Goal: Transaction & Acquisition: Purchase product/service

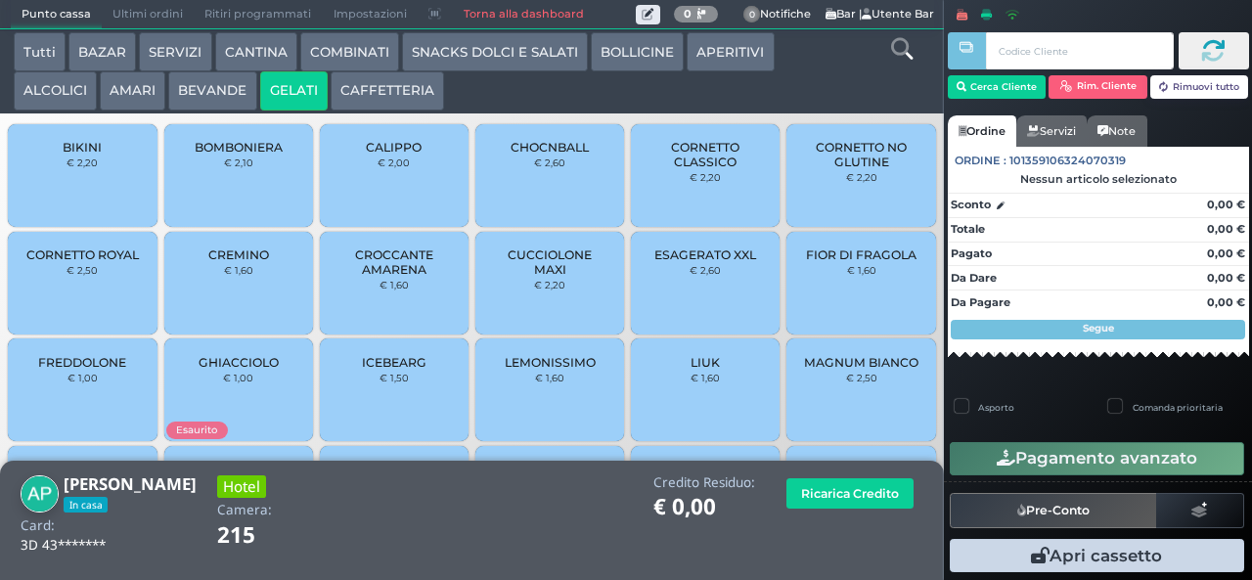
click at [689, 169] on span "CORNETTO CLASSICO" at bounding box center [705, 154] width 116 height 29
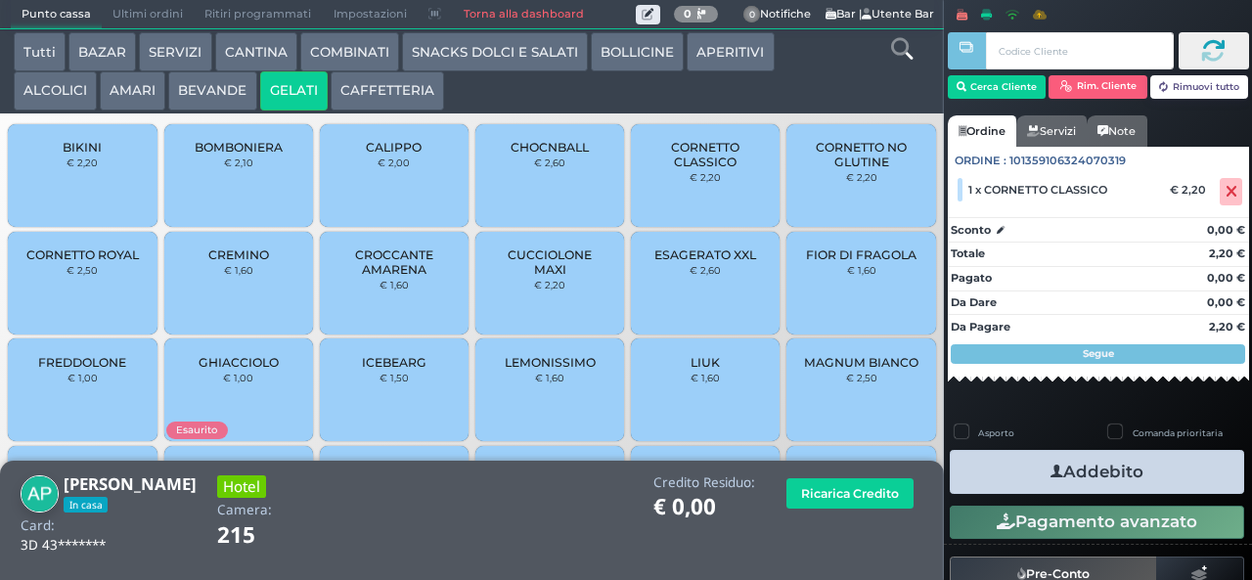
click at [1118, 473] on button "Addebito" at bounding box center [1097, 472] width 294 height 44
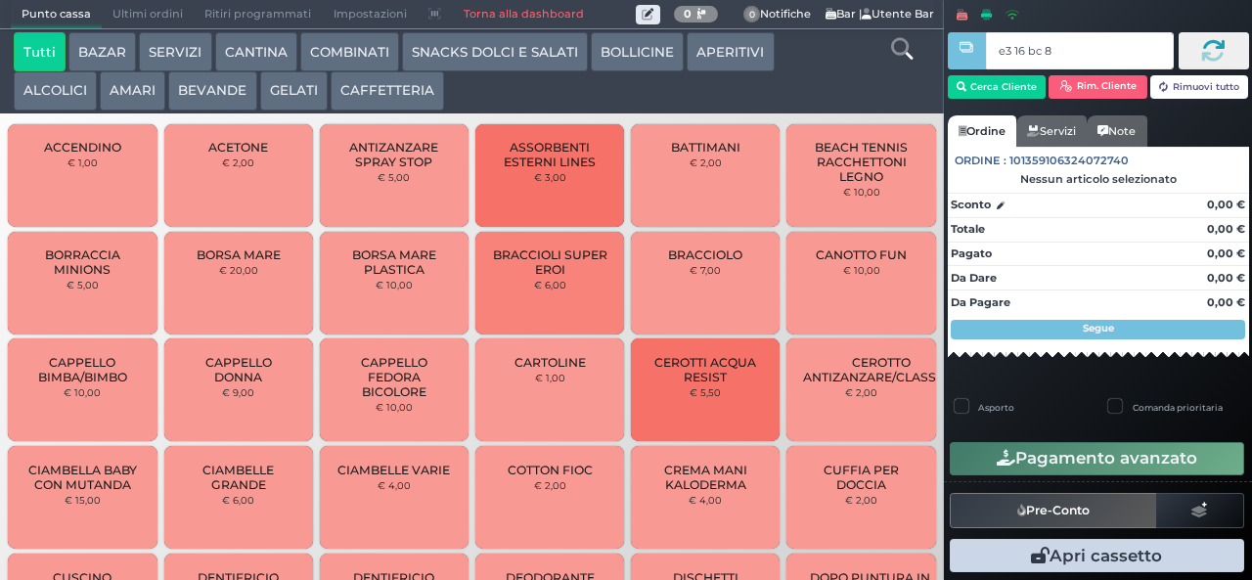
type input "e3 16 bc 8b"
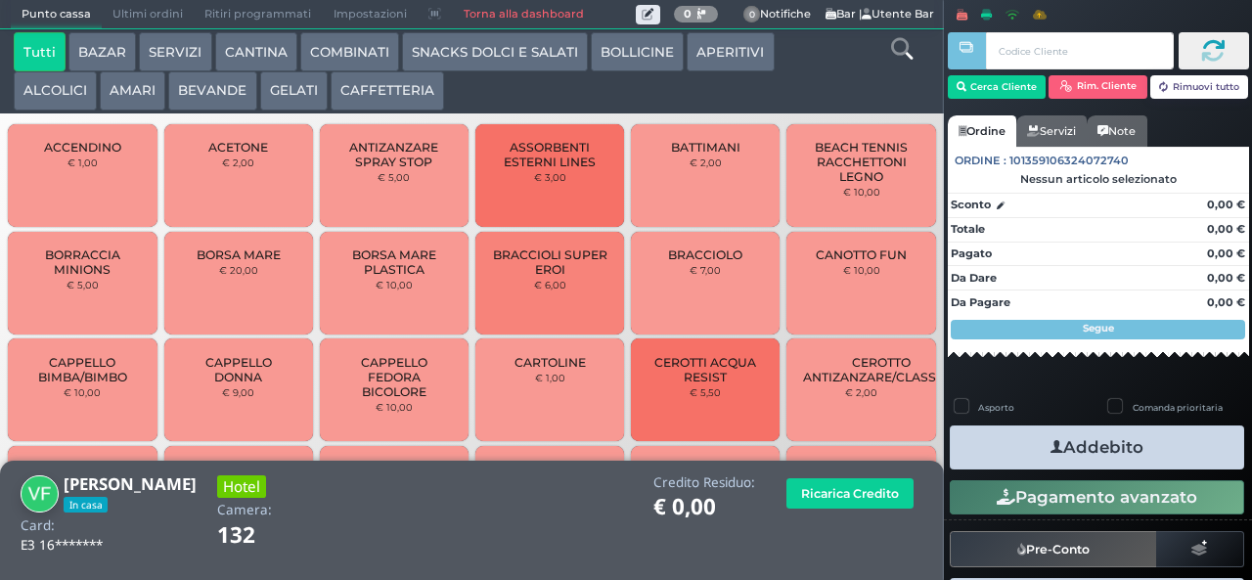
click at [377, 107] on button "CAFFETTERIA" at bounding box center [387, 90] width 113 height 39
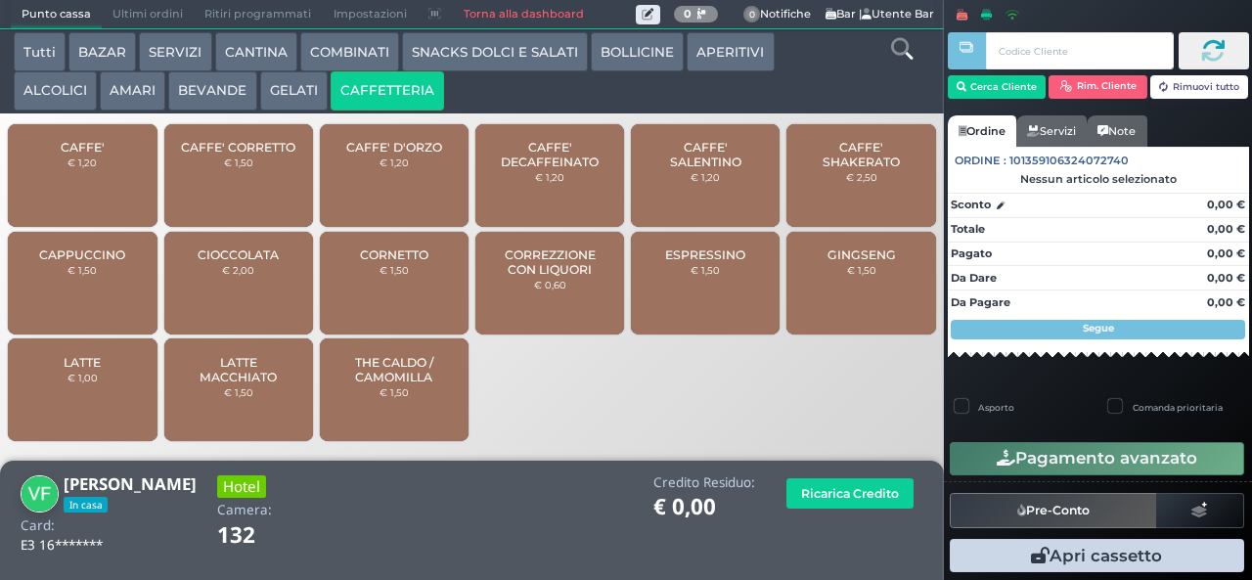
click at [841, 315] on div "GINGSENG € 1,50" at bounding box center [860, 283] width 149 height 103
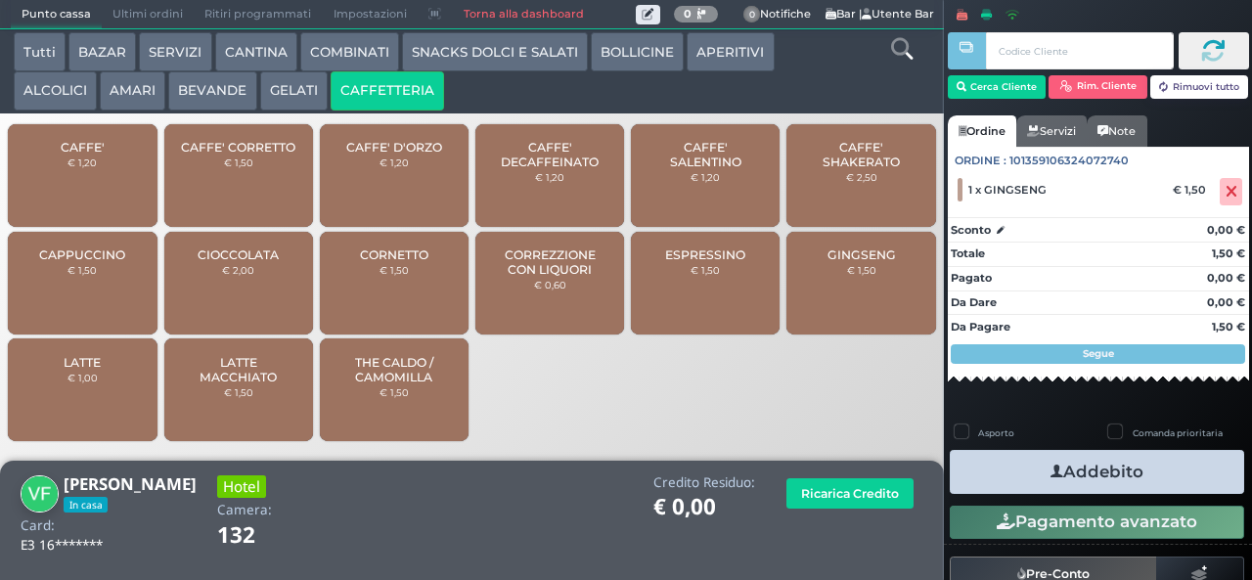
click at [872, 303] on div "GINGSENG € 1,50" at bounding box center [860, 283] width 149 height 103
click at [1142, 476] on button "Addebito" at bounding box center [1097, 472] width 294 height 44
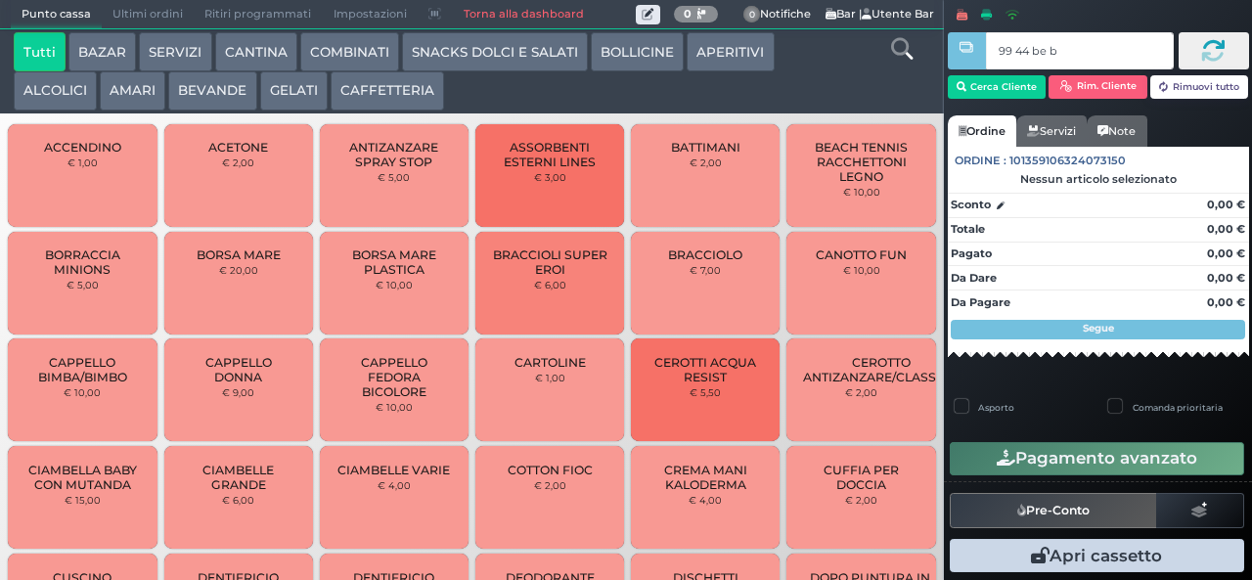
type input "99 44 be b9"
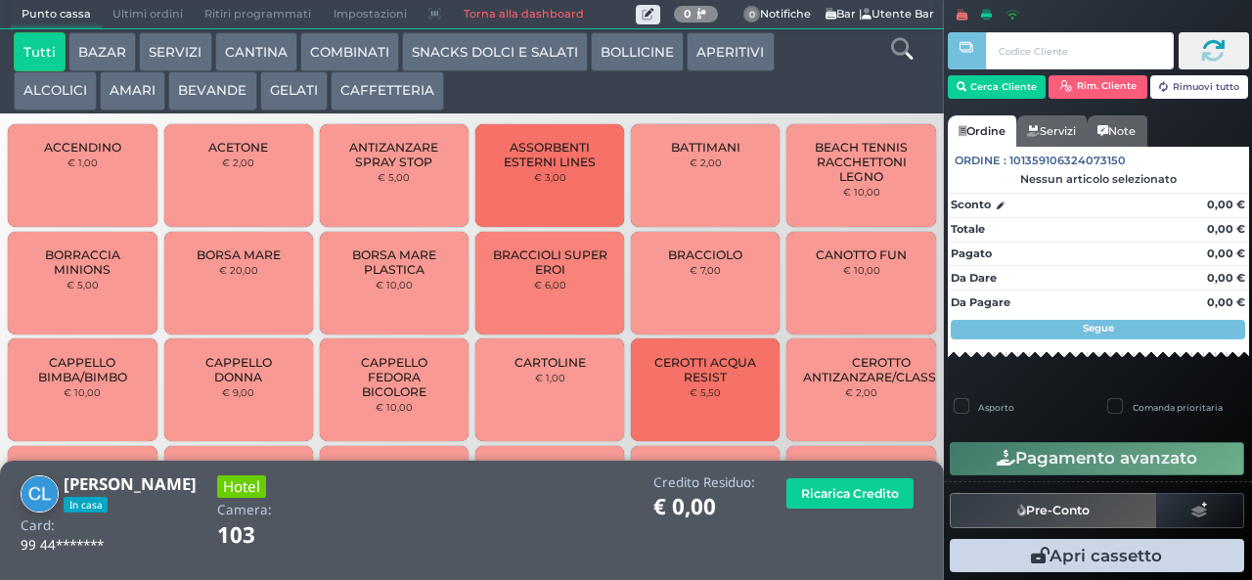
click at [283, 94] on button "GELATI" at bounding box center [293, 90] width 67 height 39
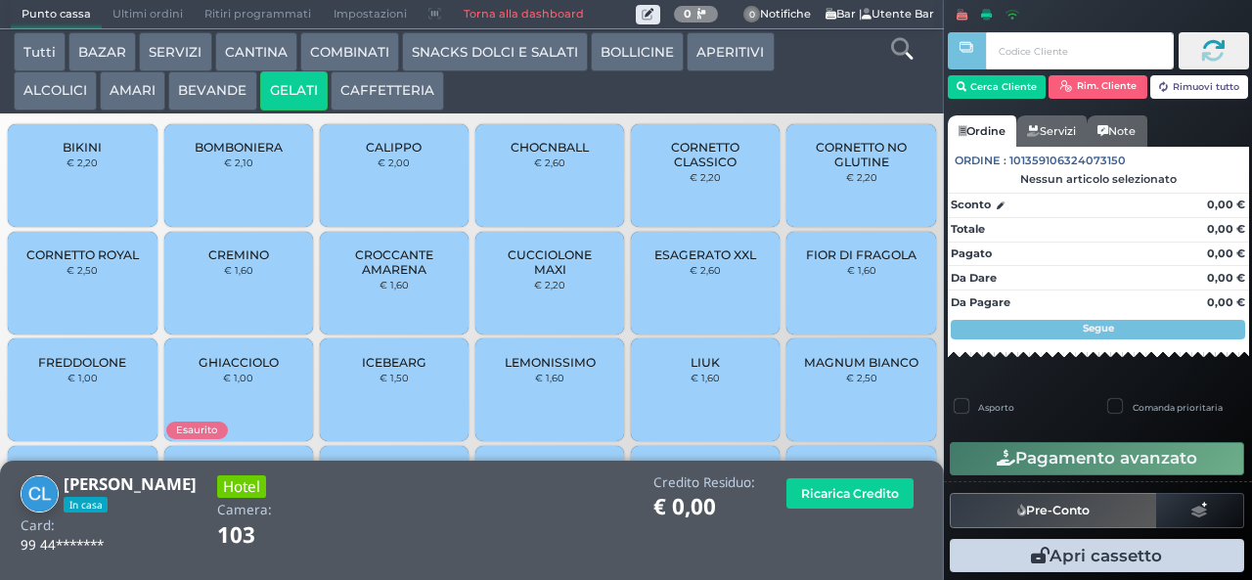
click at [706, 169] on span "CORNETTO CLASSICO" at bounding box center [705, 154] width 116 height 29
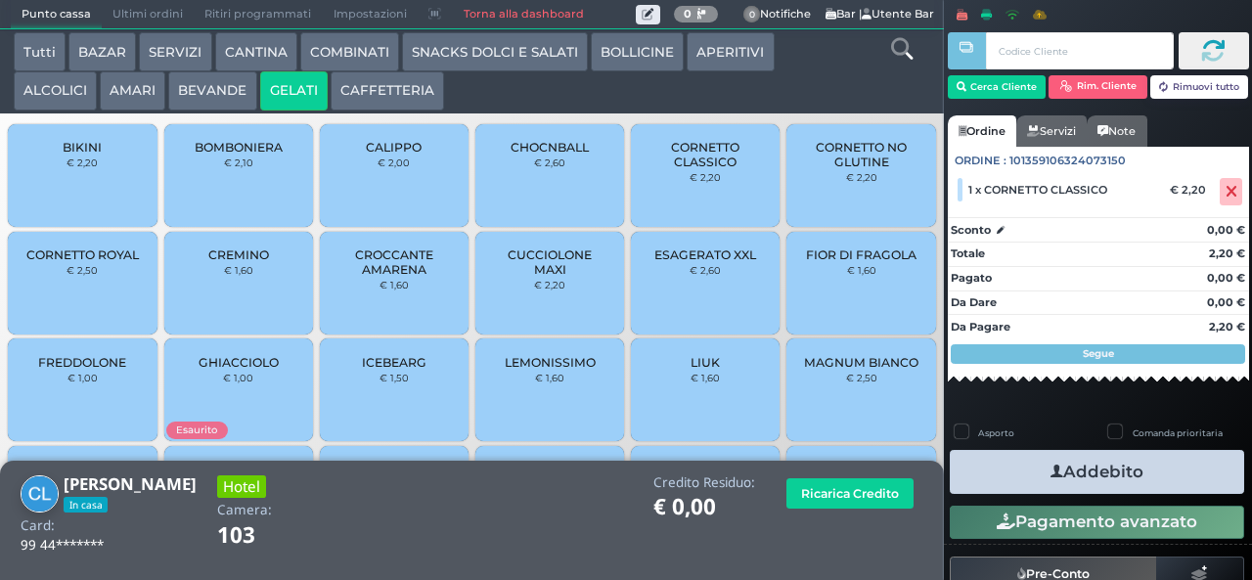
click at [1087, 471] on button "Addebito" at bounding box center [1097, 472] width 294 height 44
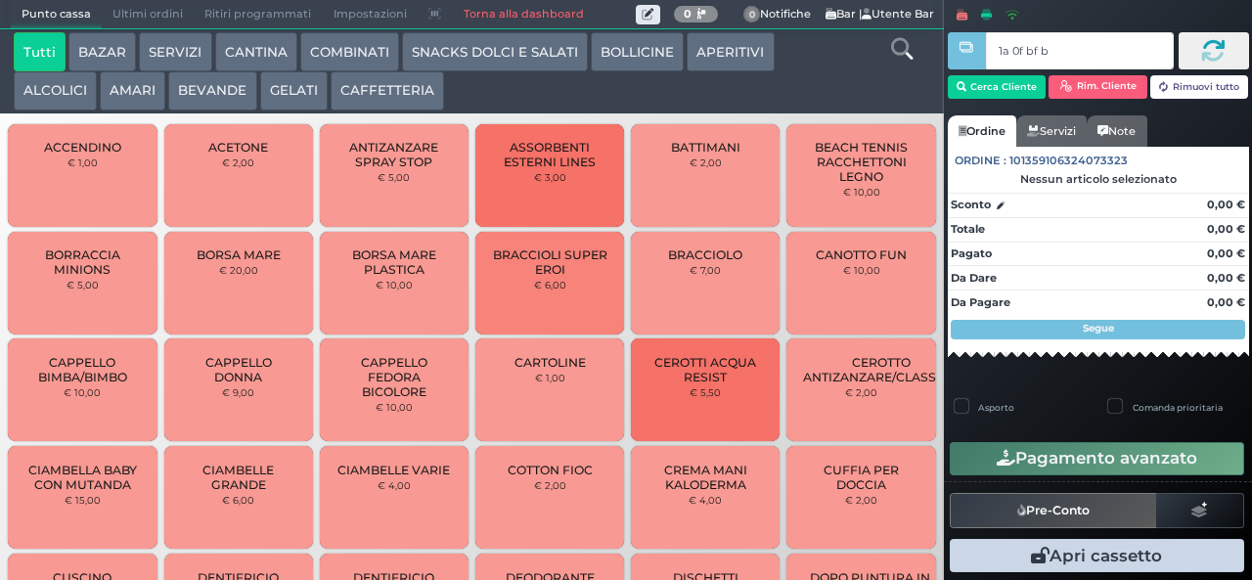
type input "1a 0f bf b9"
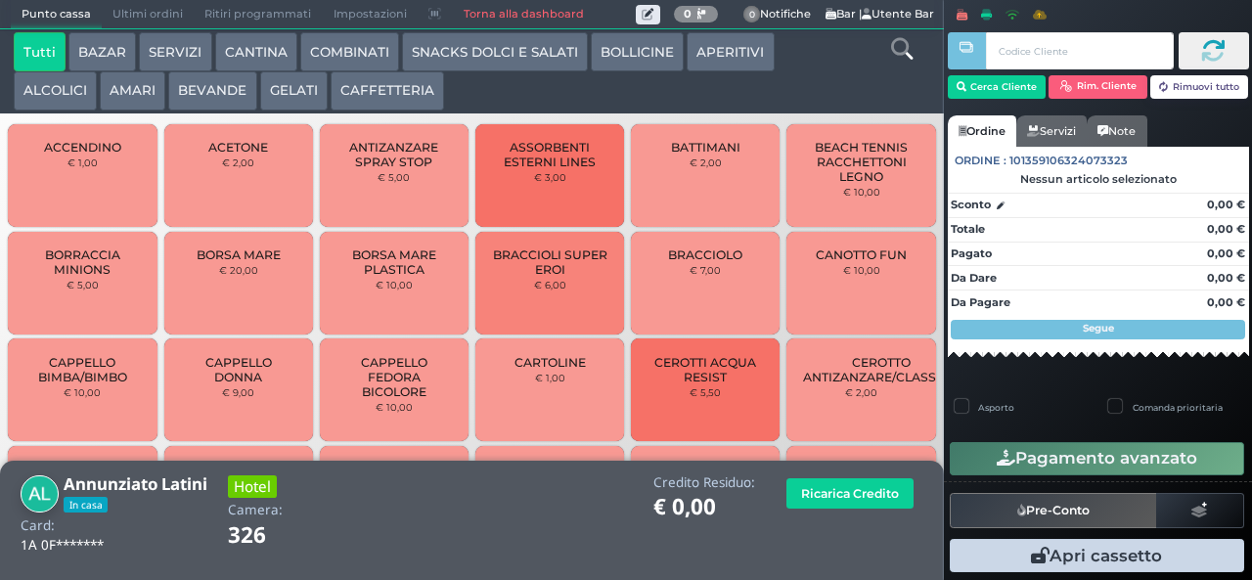
click at [287, 88] on button "GELATI" at bounding box center [293, 90] width 67 height 39
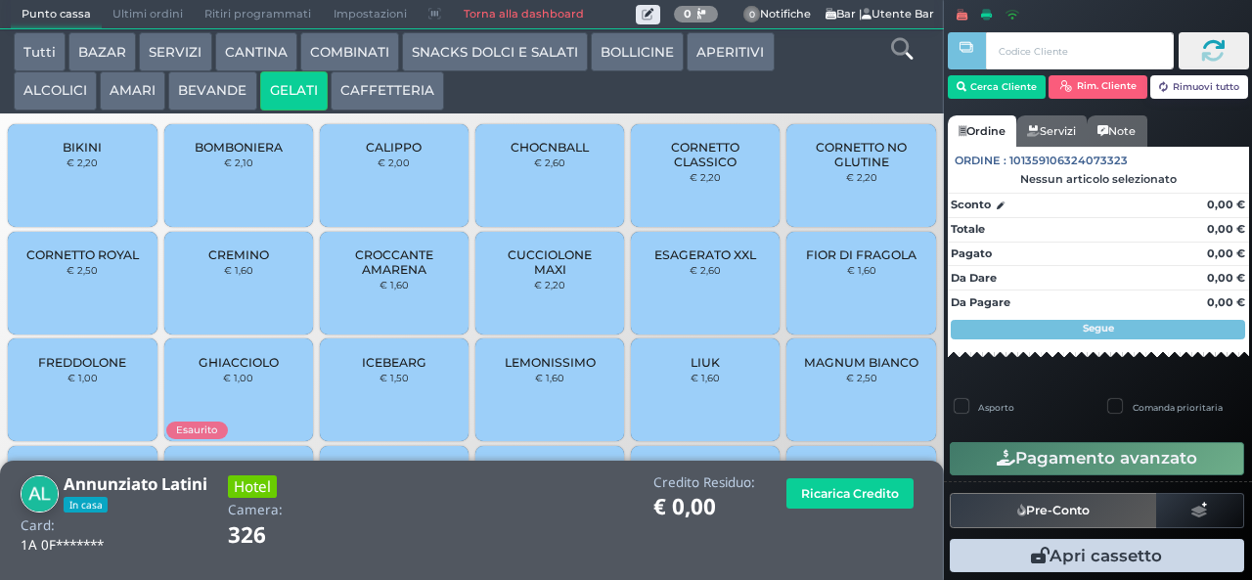
click at [871, 262] on span "FIOR DI FRAGOLA" at bounding box center [861, 254] width 111 height 15
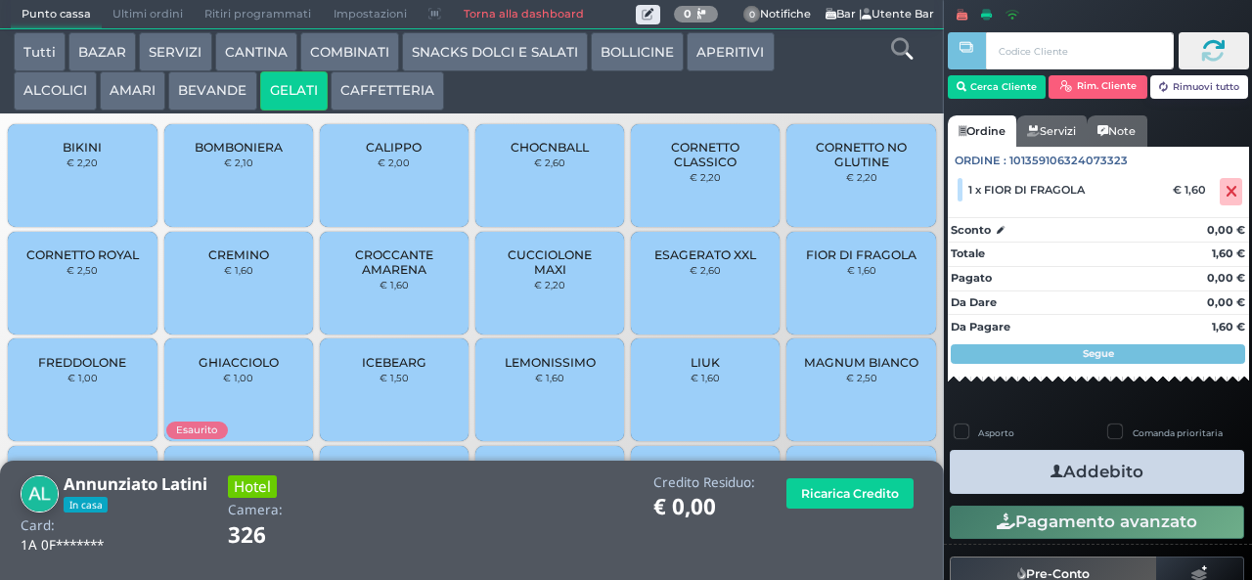
click at [855, 262] on span "FIOR DI FRAGOLA" at bounding box center [861, 254] width 111 height 15
click at [1121, 471] on button "Addebito" at bounding box center [1097, 472] width 294 height 44
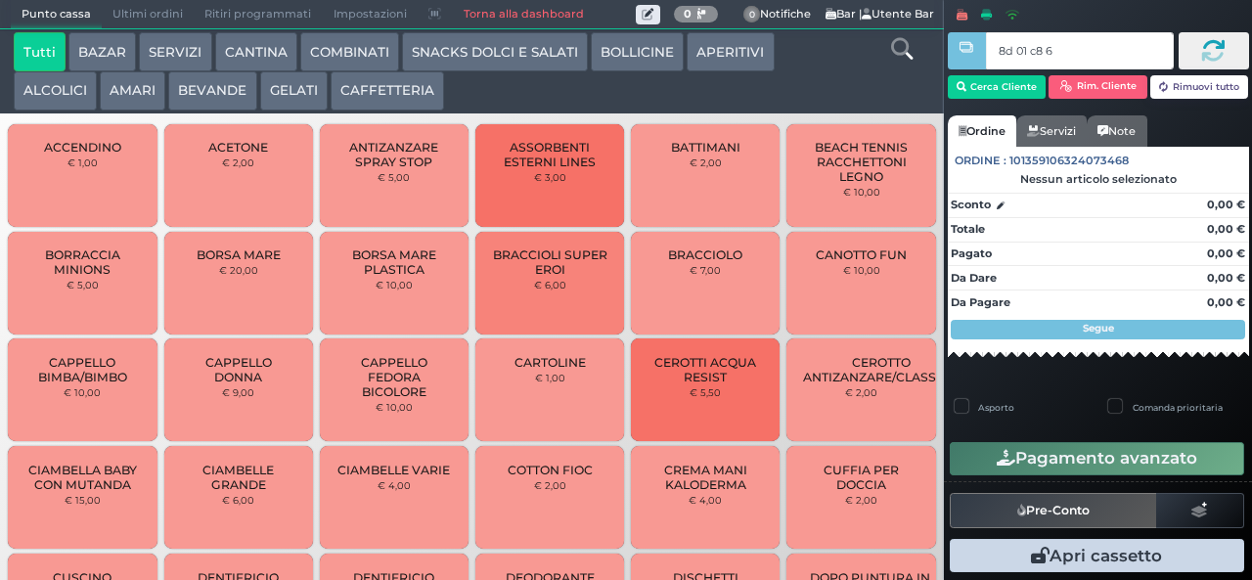
type input "8d 01 c8 65"
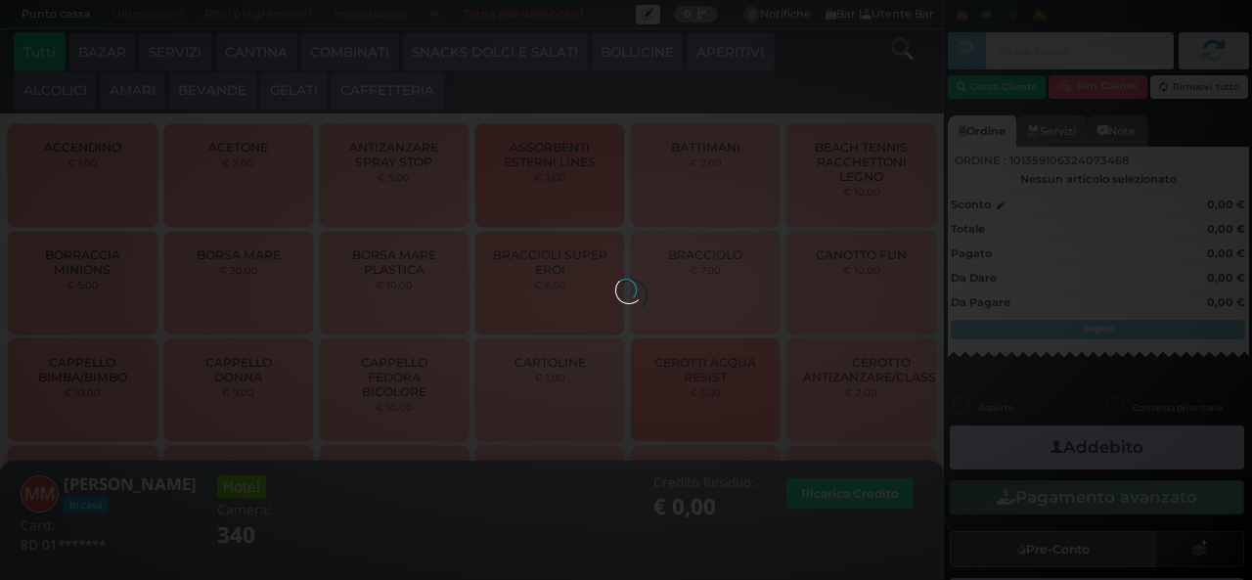
click at [312, 80] on button "GELATI" at bounding box center [293, 90] width 67 height 39
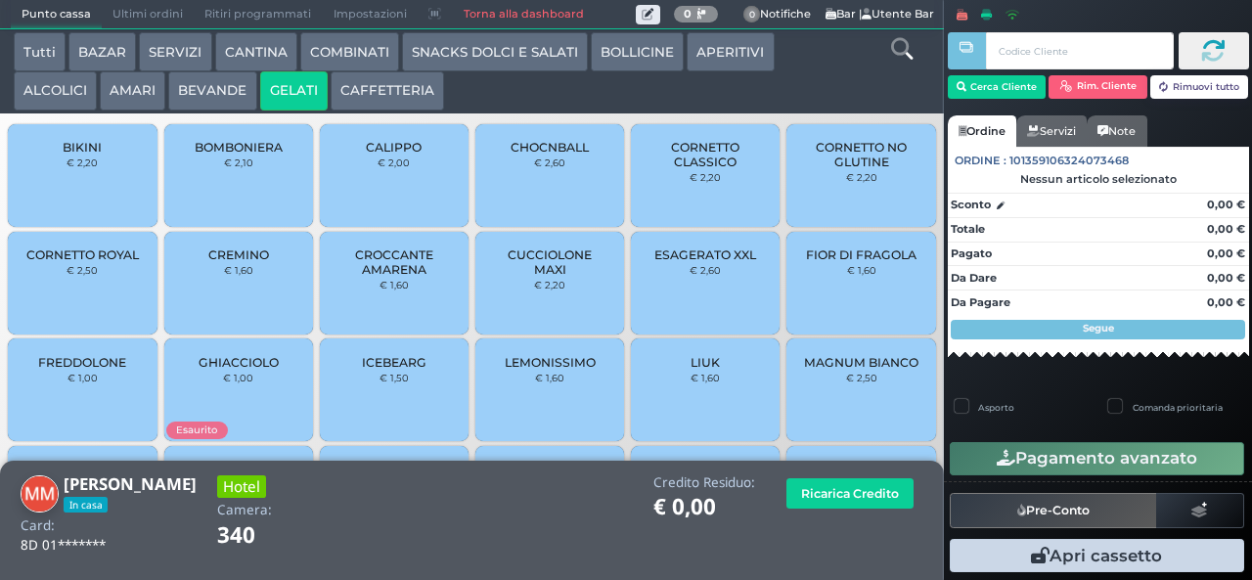
click at [99, 193] on div "BIKINI € 2,20" at bounding box center [82, 175] width 149 height 103
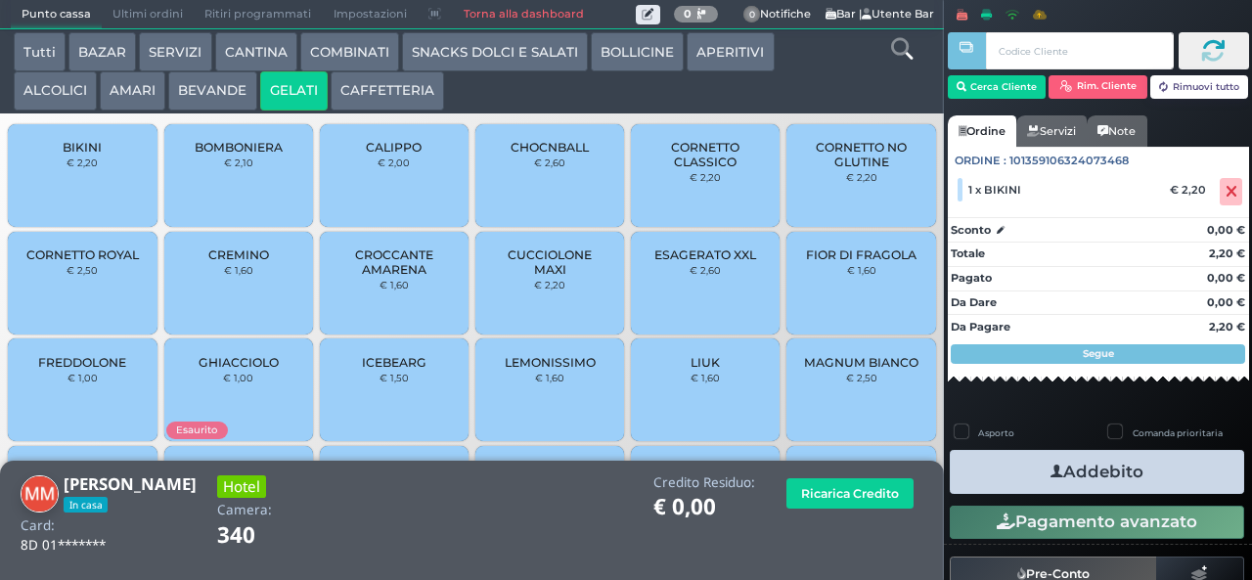
click at [1150, 480] on button "Addebito" at bounding box center [1097, 472] width 294 height 44
